Goal: Information Seeking & Learning: Learn about a topic

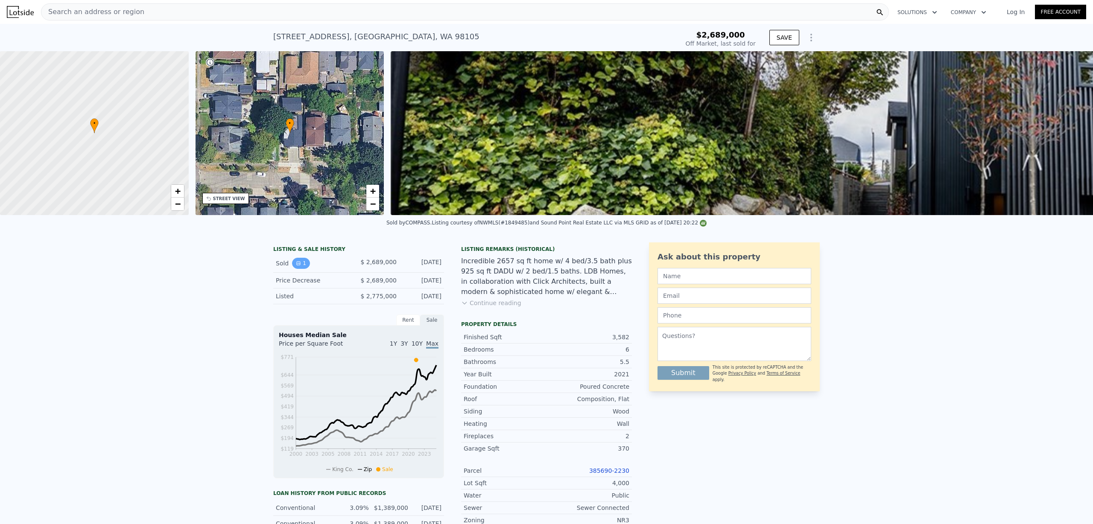
click at [297, 265] on icon "View historical data" at bounding box center [298, 263] width 3 height 3
click at [479, 307] on button "Continue reading" at bounding box center [491, 303] width 60 height 9
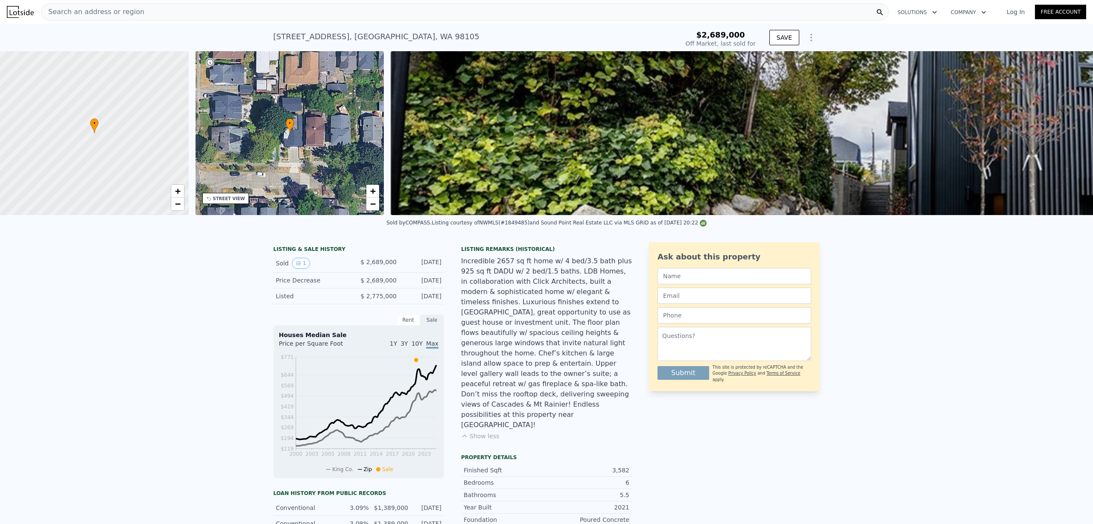
click at [468, 267] on div "Incredible 2657 sq ft home w/ 4 bed/3.5 bath plus 925 sq ft DADU w/ 2 bed/1.5 b…" at bounding box center [546, 343] width 171 height 174
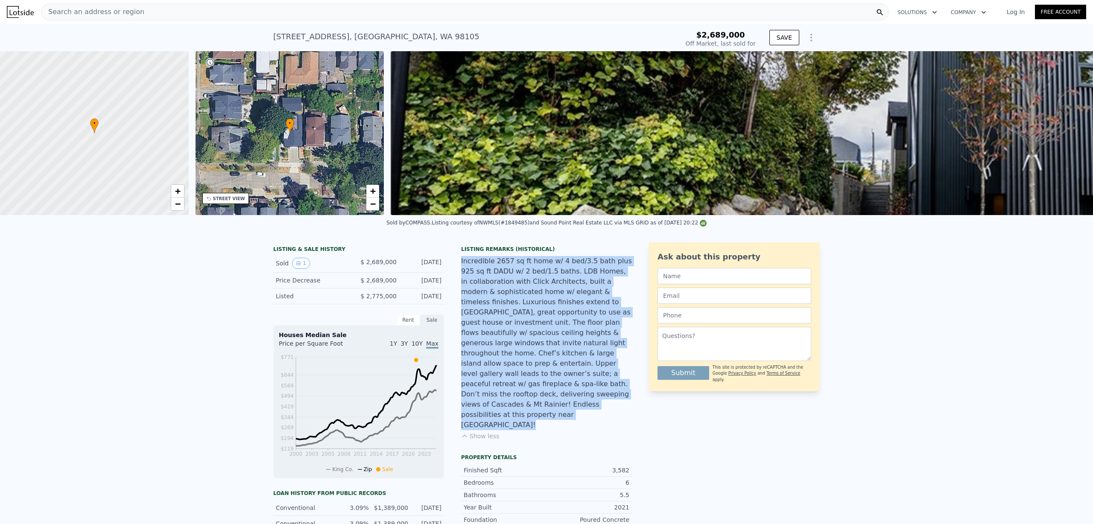
click at [468, 267] on div "Incredible 2657 sq ft home w/ 4 bed/3.5 bath plus 925 sq ft DADU w/ 2 bed/1.5 b…" at bounding box center [546, 343] width 171 height 174
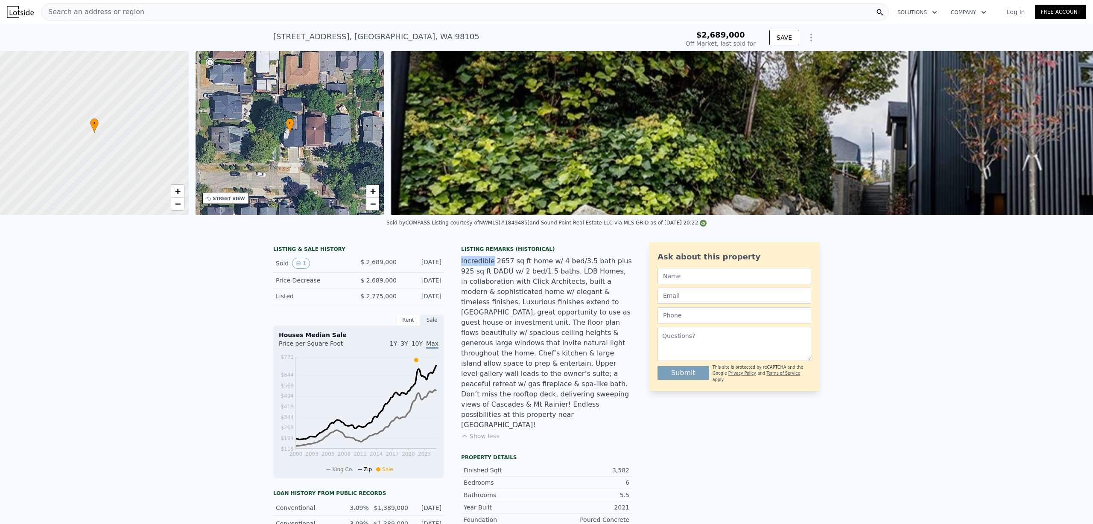
click at [468, 267] on div "Incredible 2657 sq ft home w/ 4 bed/3.5 bath plus 925 sq ft DADU w/ 2 bed/1.5 b…" at bounding box center [546, 343] width 171 height 174
click at [461, 267] on div "Incredible 2657 sq ft home w/ 4 bed/3.5 bath plus 925 sq ft DADU w/ 2 bed/1.5 b…" at bounding box center [546, 343] width 171 height 174
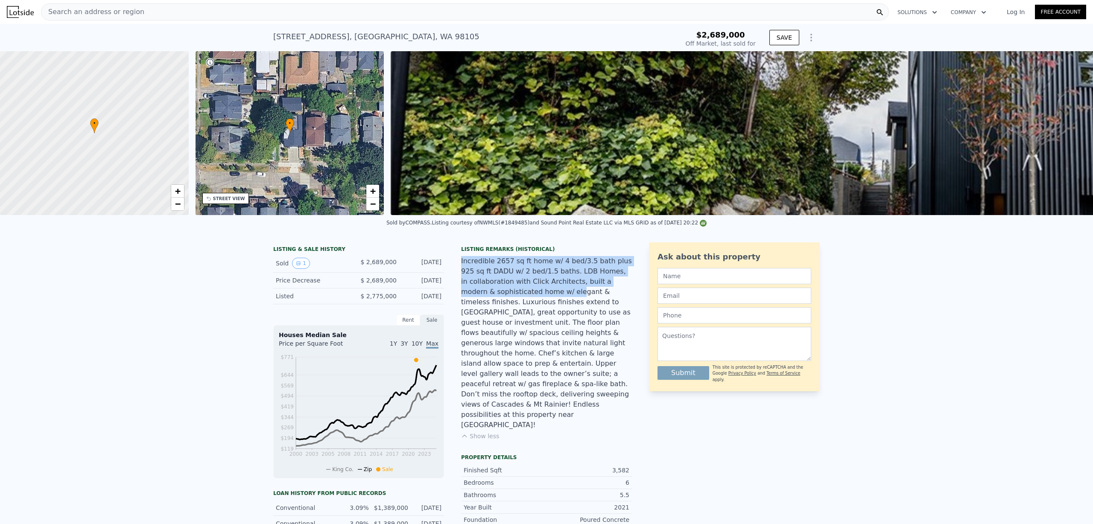
drag, startPoint x: 457, startPoint y: 267, endPoint x: 537, endPoint y: 300, distance: 86.7
click at [537, 300] on div "LISTING & SALE HISTORY Sold 1 $ 2,689,000 [DATE] Price Decrease $ 2,689,000 [DA…" at bounding box center [452, 472] width 359 height 461
click at [524, 295] on div "Incredible 2657 sq ft home w/ 4 bed/3.5 bath plus 925 sq ft DADU w/ 2 bed/1.5 b…" at bounding box center [546, 343] width 171 height 174
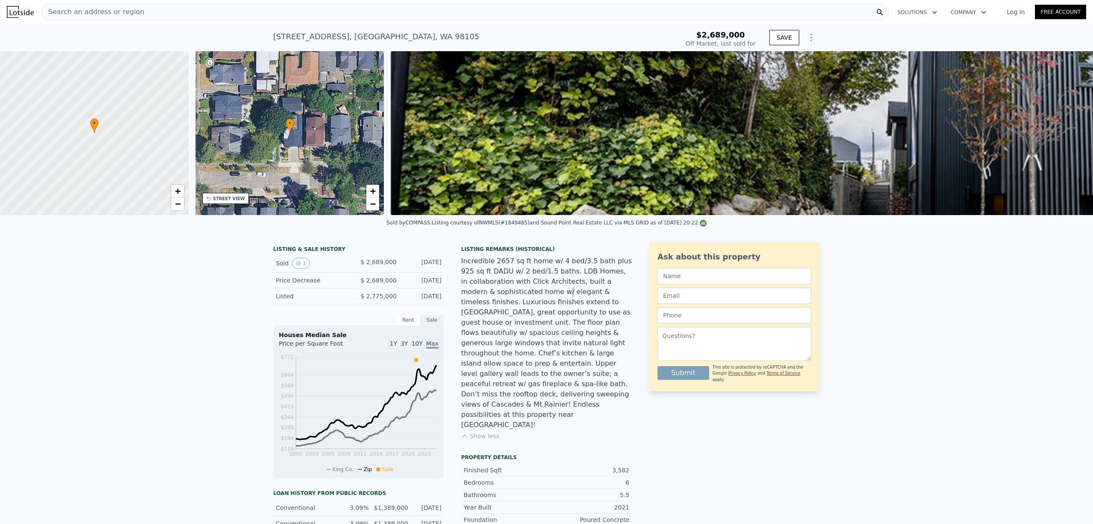
click at [524, 295] on div "Incredible 2657 sq ft home w/ 4 bed/3.5 bath plus 925 sq ft DADU w/ 2 bed/1.5 b…" at bounding box center [546, 343] width 171 height 174
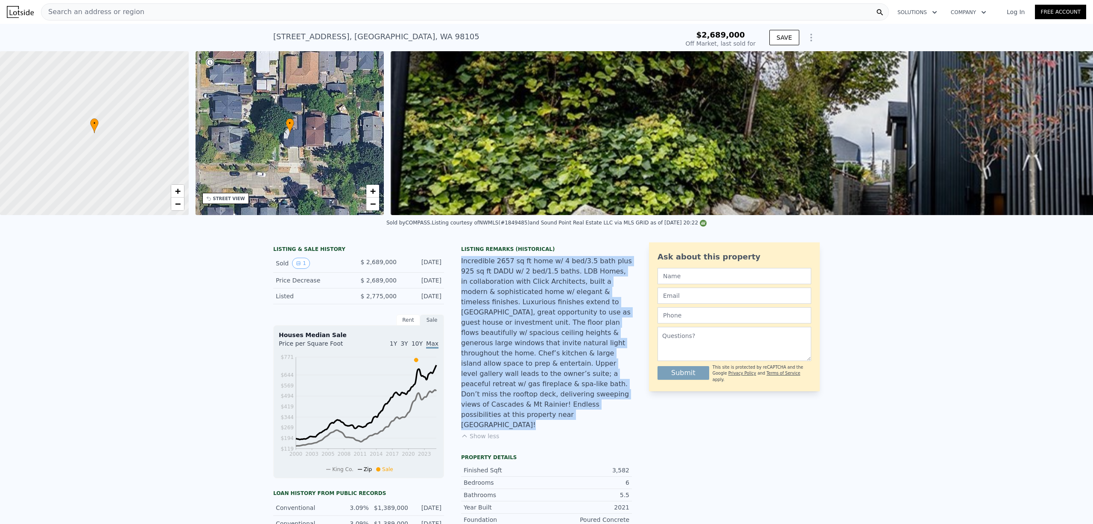
click at [524, 295] on div "Incredible 2657 sq ft home w/ 4 bed/3.5 bath plus 925 sq ft DADU w/ 2 bed/1.5 b…" at bounding box center [546, 343] width 171 height 174
